Goal: Transaction & Acquisition: Purchase product/service

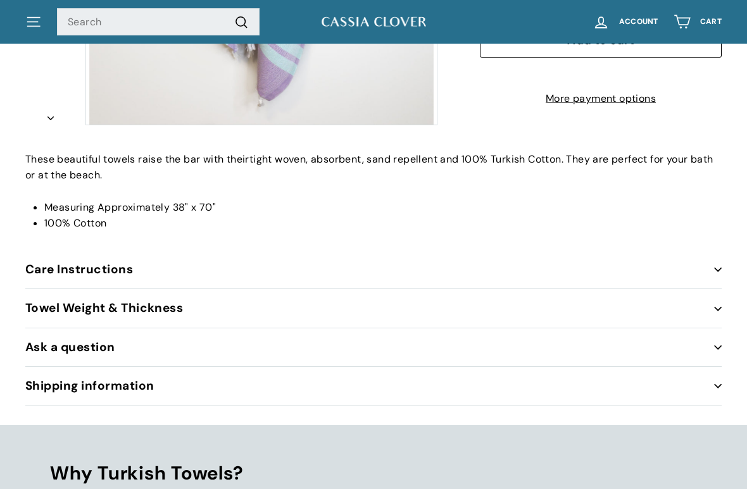
scroll to position [503, 0]
click at [127, 267] on button "Care Instructions" at bounding box center [373, 270] width 697 height 39
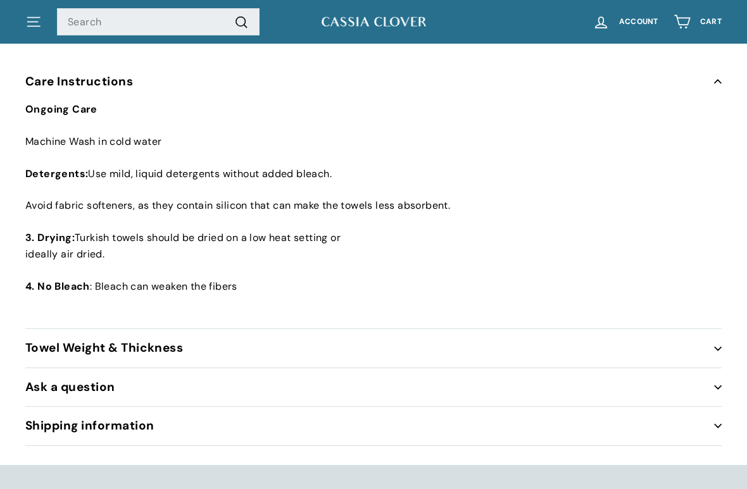
scroll to position [691, 0]
click at [172, 346] on button "Towel Weight & Thickness" at bounding box center [373, 348] width 697 height 39
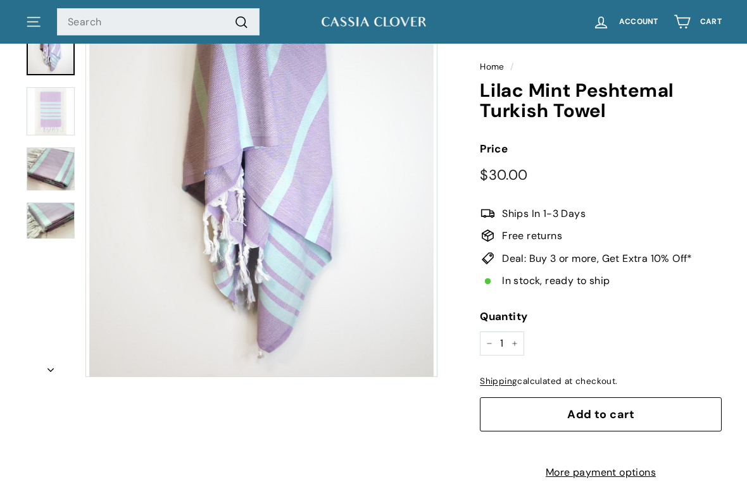
scroll to position [129, 0]
click at [595, 414] on span "Add to cart" at bounding box center [600, 414] width 67 height 15
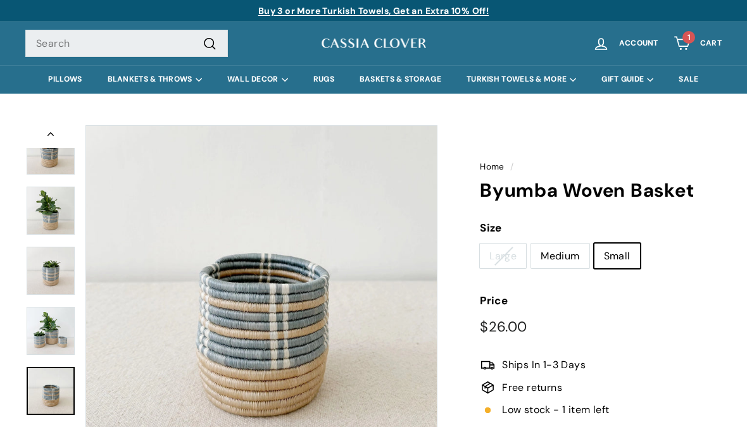
click at [568, 255] on label "Medium" at bounding box center [560, 256] width 58 height 25
click at [531, 244] on input "Medium" at bounding box center [531, 243] width 1 height 1
radio input "true"
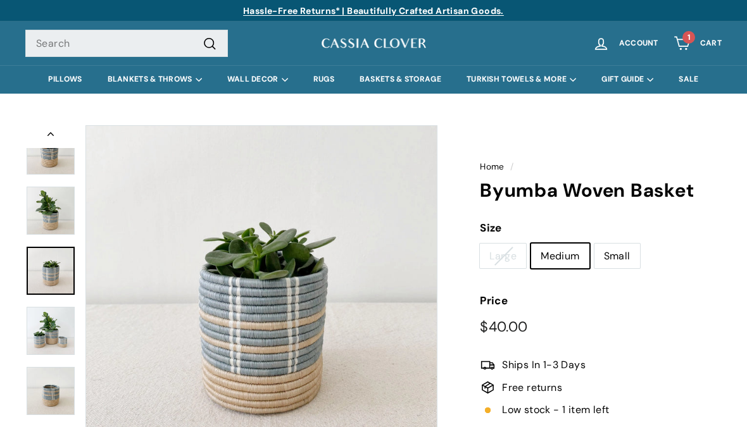
click at [619, 253] on label "Small" at bounding box center [618, 256] width 46 height 25
click at [595, 244] on input "Small" at bounding box center [594, 243] width 1 height 1
radio input "true"
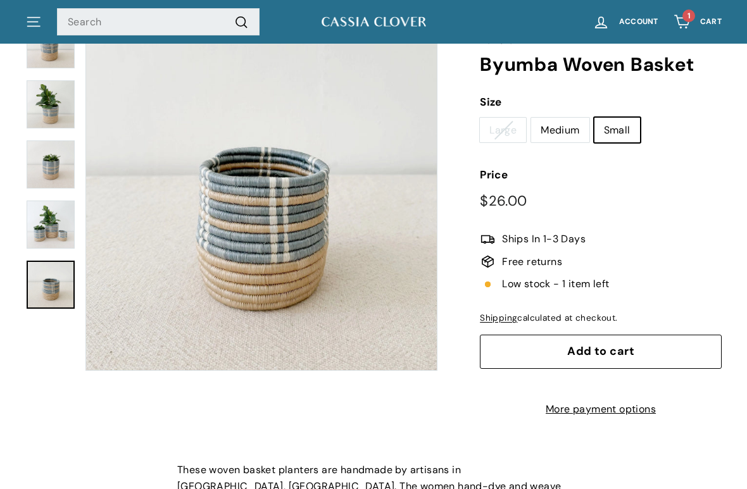
scroll to position [126, 0]
click at [569, 125] on label "Medium" at bounding box center [560, 130] width 58 height 25
click at [531, 118] on input "Medium" at bounding box center [531, 117] width 1 height 1
radio input "true"
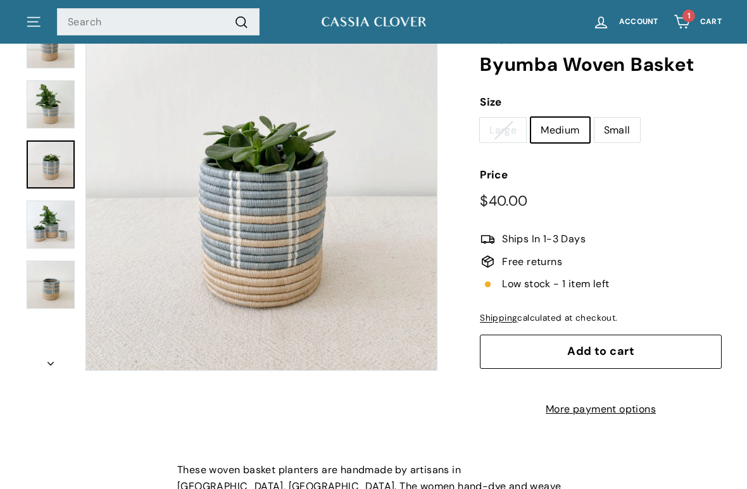
click at [624, 127] on label "Small" at bounding box center [618, 130] width 46 height 25
click at [595, 118] on input "Small" at bounding box center [594, 117] width 1 height 1
radio input "true"
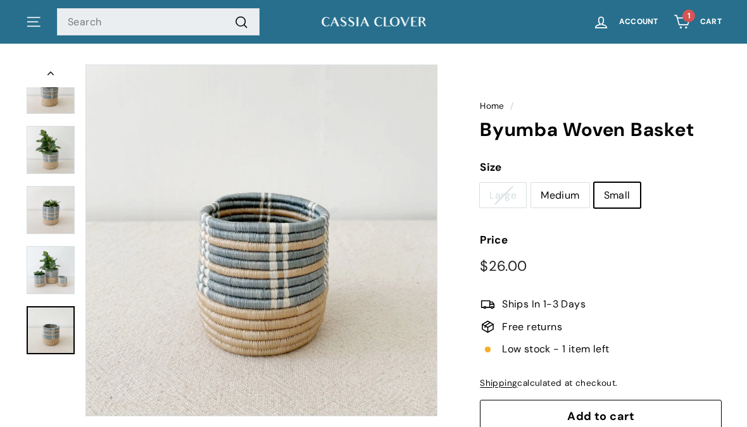
scroll to position [61, 0]
click at [564, 194] on label "Medium" at bounding box center [560, 195] width 58 height 25
click at [531, 183] on input "Medium" at bounding box center [531, 182] width 1 height 1
radio input "true"
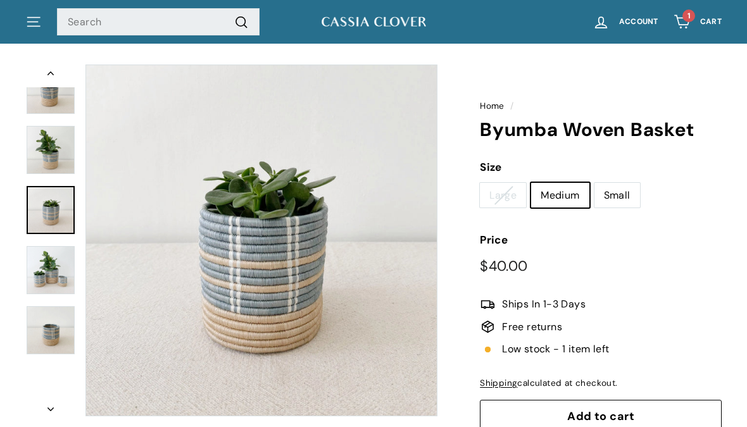
click at [618, 413] on span "Add to cart" at bounding box center [600, 416] width 67 height 15
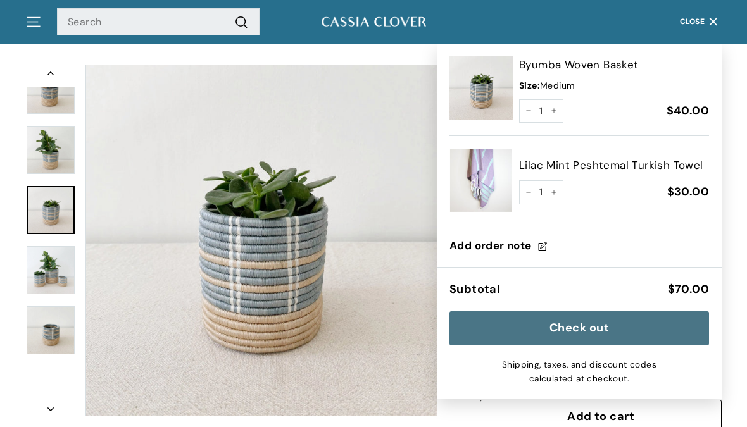
click at [720, 18] on icon "button" at bounding box center [713, 21] width 17 height 17
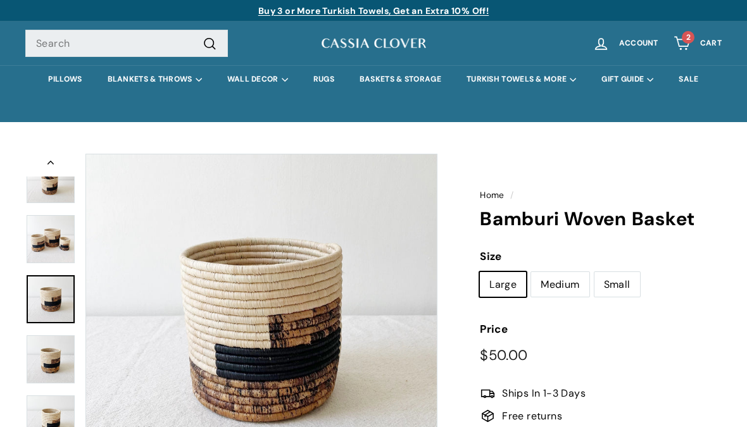
click at [569, 287] on label "Medium" at bounding box center [560, 284] width 58 height 25
click at [531, 272] on input "Medium" at bounding box center [531, 272] width 1 height 1
radio input "true"
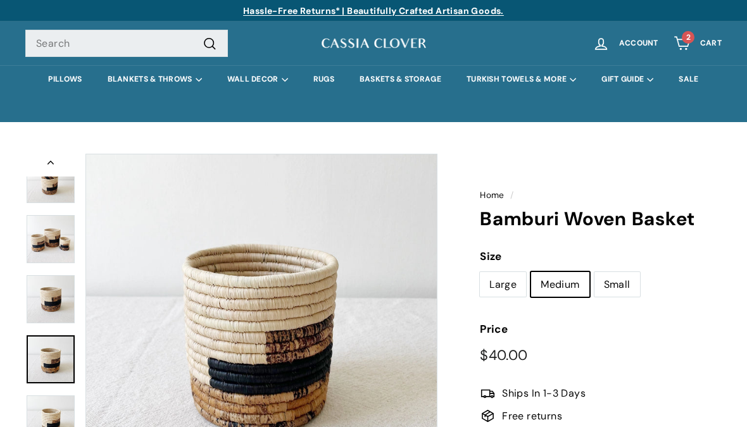
click at [624, 282] on label "Small" at bounding box center [618, 284] width 46 height 25
click at [595, 272] on input "Small" at bounding box center [594, 272] width 1 height 1
radio input "true"
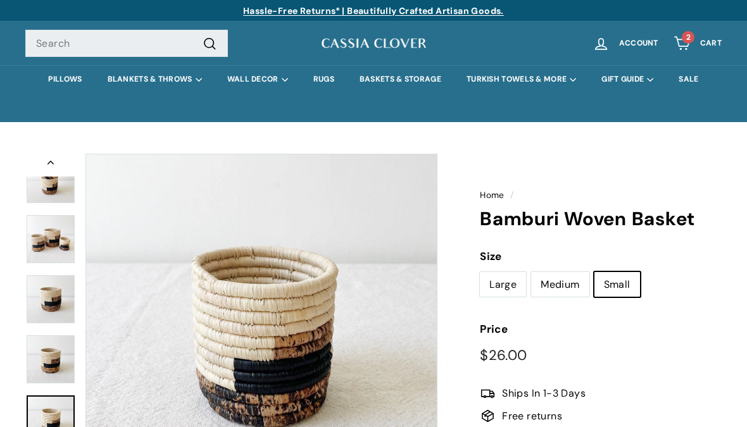
click at [572, 280] on label "Medium" at bounding box center [560, 284] width 58 height 25
click at [531, 272] on input "Medium" at bounding box center [531, 272] width 1 height 1
radio input "true"
